Goal: Task Accomplishment & Management: Use online tool/utility

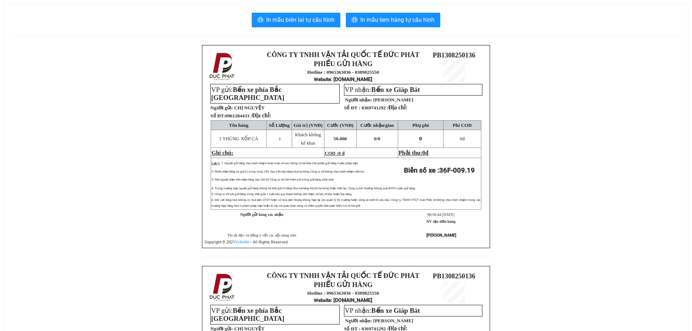
drag, startPoint x: 66, startPoint y: 170, endPoint x: 256, endPoint y: 136, distance: 192.2
click at [73, 170] on div "CÔNG TY TNHH VẬN TẢI QUỐC TẾ ĐỨC PHÁT PHIẾU GỬI HÀNG Hotline : 0965363036 - 038…" at bounding box center [346, 266] width 666 height 442
click at [311, 26] on button "In mẫu biên lai tự cấu hình" at bounding box center [296, 20] width 89 height 15
click at [62, 226] on div "CÔNG TY TNHH VẬN TẢI QUỐC TẾ ĐỨC PHÁT PHIẾU GỬI HÀNG Hotline : 0965363036 - 038…" at bounding box center [346, 266] width 666 height 442
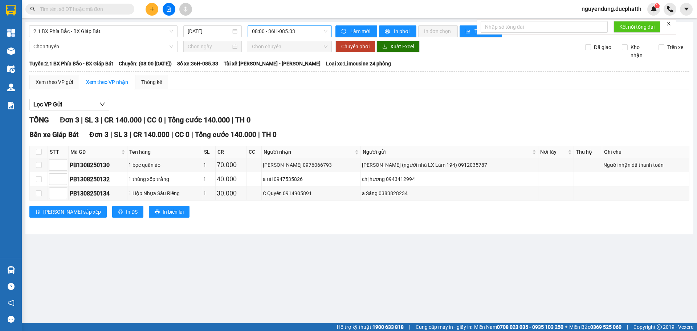
click at [299, 28] on span "08:00 - 36H-085.33" at bounding box center [290, 31] width 76 height 11
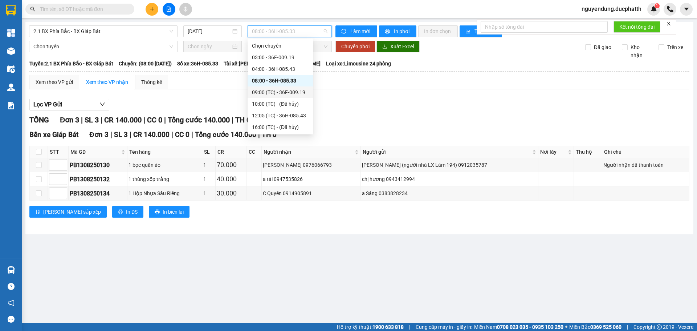
click at [256, 91] on div "09:00 (TC) - 36F-009.19" at bounding box center [280, 92] width 57 height 8
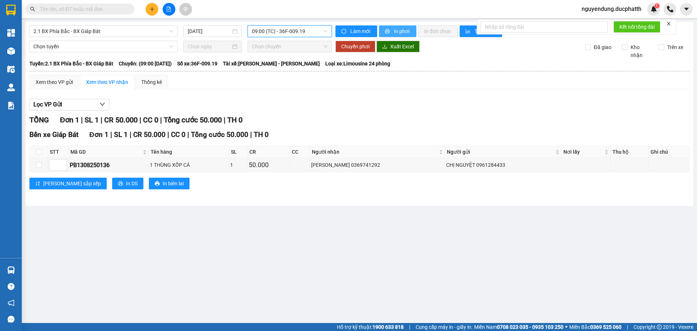
click at [400, 31] on span "In phơi" at bounding box center [402, 31] width 17 height 8
drag, startPoint x: 233, startPoint y: 191, endPoint x: 221, endPoint y: 112, distance: 79.7
click at [234, 190] on div "Bến xe Giáp Bát Đơn 1 | SL 1 | CR 50.000 | CC 0 | Tổng cước 50.000 | TH 0 STT M…" at bounding box center [359, 161] width 660 height 65
click at [399, 33] on span "In phơi" at bounding box center [402, 31] width 17 height 8
